Goal: Information Seeking & Learning: Learn about a topic

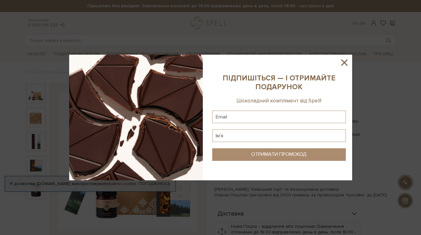
click at [344, 62] on icon at bounding box center [344, 62] width 6 height 6
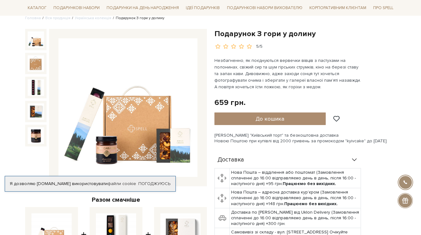
scroll to position [55, 0]
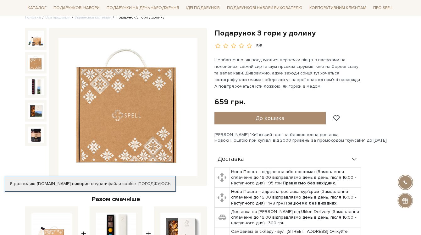
click at [36, 61] on img at bounding box center [36, 63] width 16 height 16
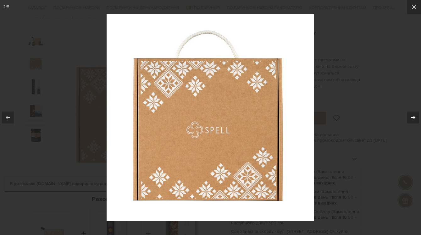
click at [413, 117] on icon at bounding box center [413, 117] width 4 height 3
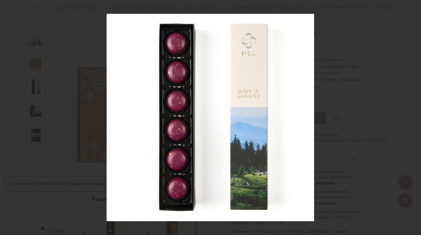
click at [413, 117] on div "3 / 5" at bounding box center [210, 117] width 421 height 235
click at [413, 118] on icon at bounding box center [413, 118] width 8 height 8
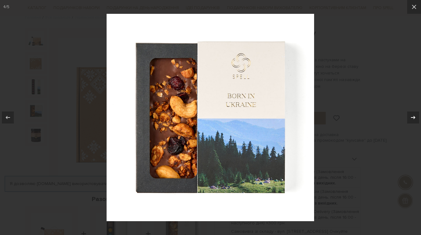
click at [413, 118] on icon at bounding box center [413, 118] width 8 height 8
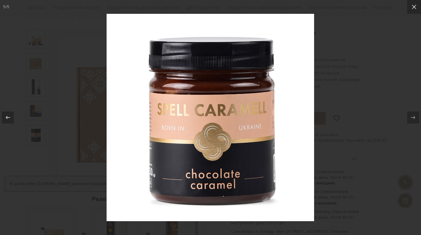
click at [374, 123] on div at bounding box center [210, 117] width 421 height 235
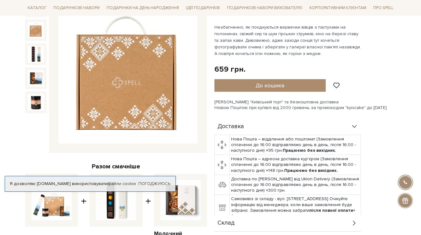
scroll to position [194, 0]
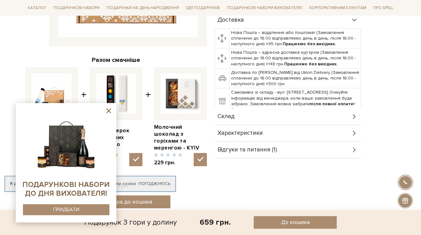
click at [106, 112] on icon at bounding box center [109, 111] width 8 height 8
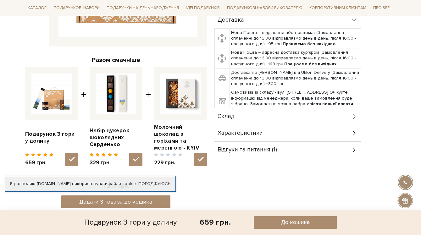
click at [179, 107] on img at bounding box center [180, 94] width 40 height 40
click at [194, 153] on input "checkbox" at bounding box center [200, 159] width 13 height 13
checkbox input "false"
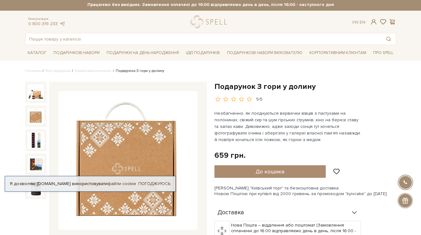
scroll to position [0, 0]
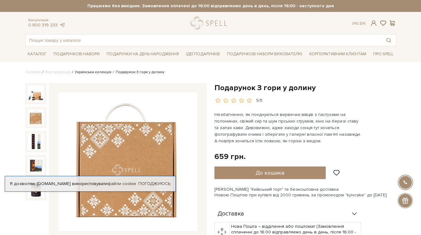
click at [96, 72] on link "Українська колекція" at bounding box center [93, 72] width 36 height 5
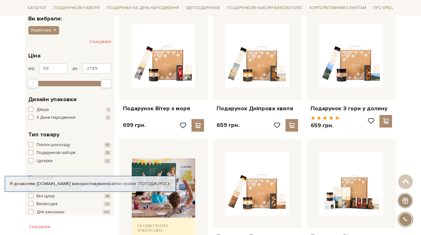
scroll to position [110, 0]
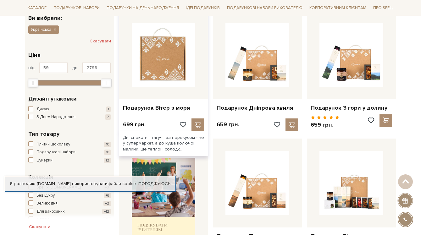
click at [174, 73] on img at bounding box center [164, 55] width 64 height 64
